Goal: Navigation & Orientation: Find specific page/section

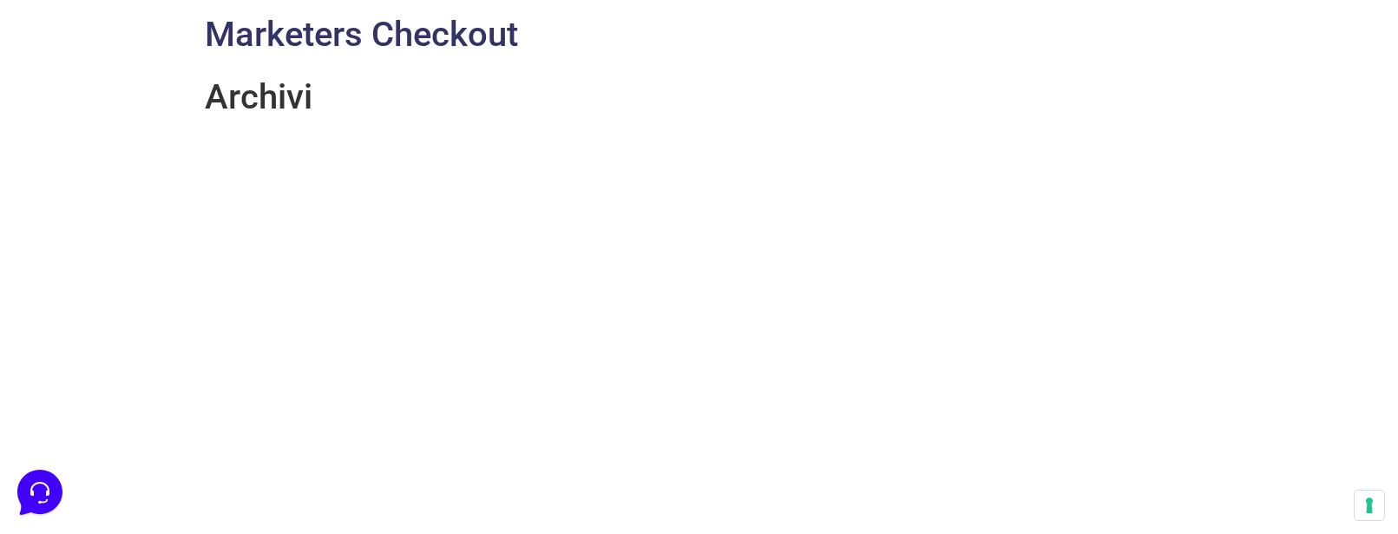
click at [272, 42] on link "Marketers Checkout" at bounding box center [361, 34] width 313 height 41
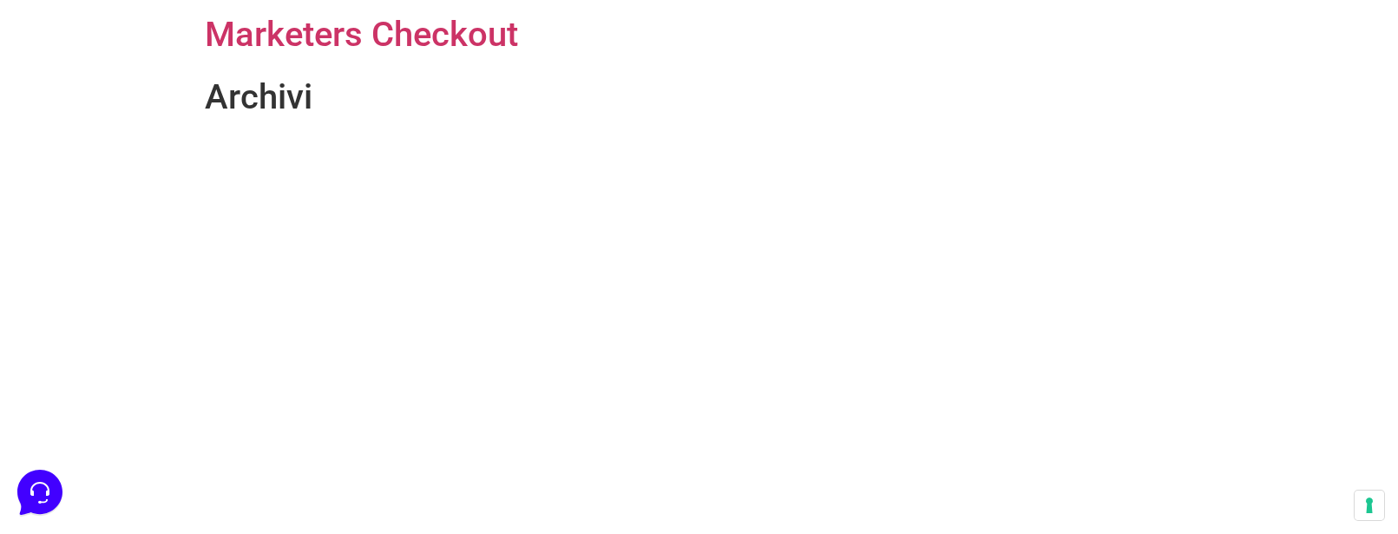
click at [285, 58] on header "Marketers Checkout" at bounding box center [699, 34] width 989 height 69
click at [255, 96] on h1 "Archivi" at bounding box center [699, 97] width 989 height 42
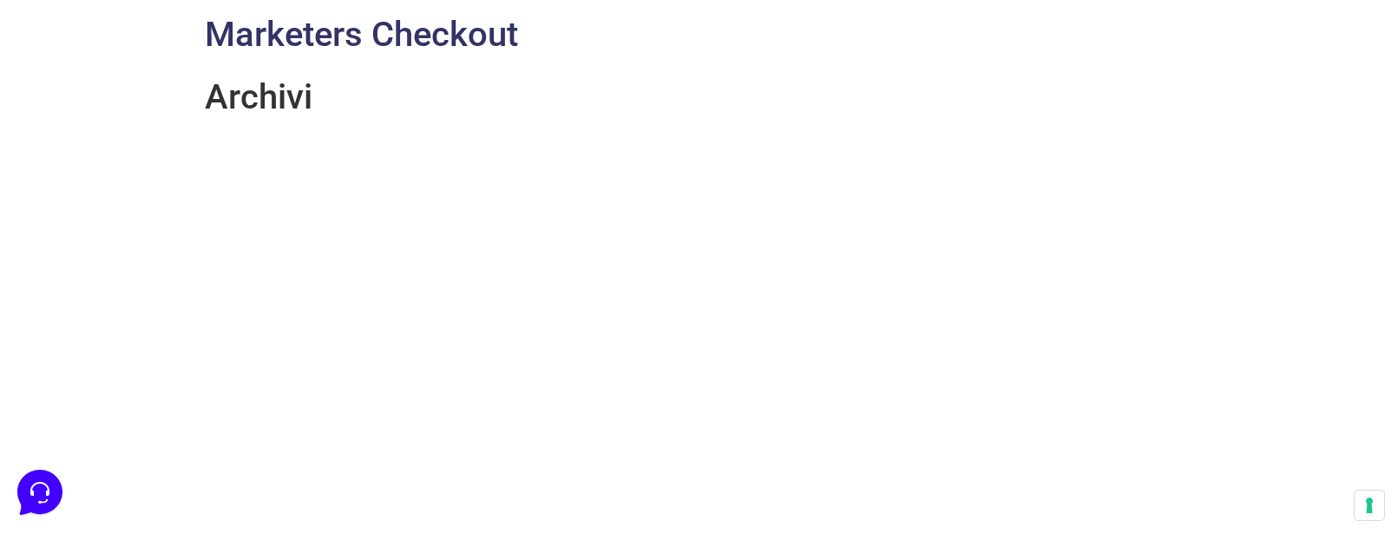
click at [246, 29] on link "Marketers Checkout" at bounding box center [361, 34] width 313 height 41
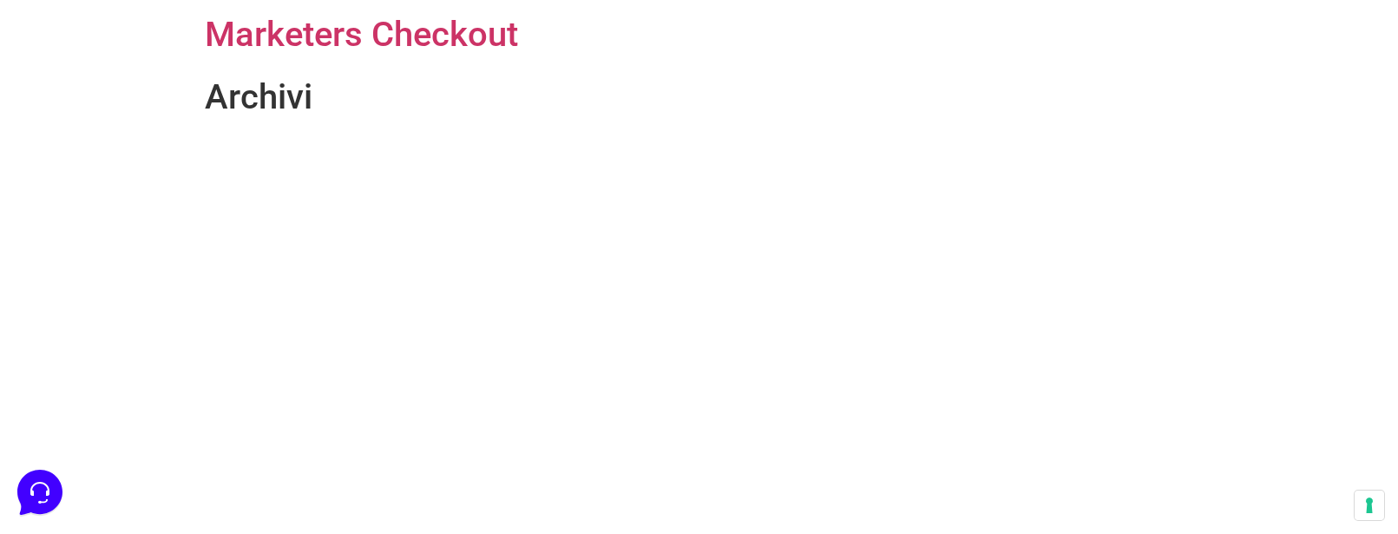
click at [226, 98] on h1 "Archivi" at bounding box center [699, 97] width 989 height 42
